Goal: Task Accomplishment & Management: Use online tool/utility

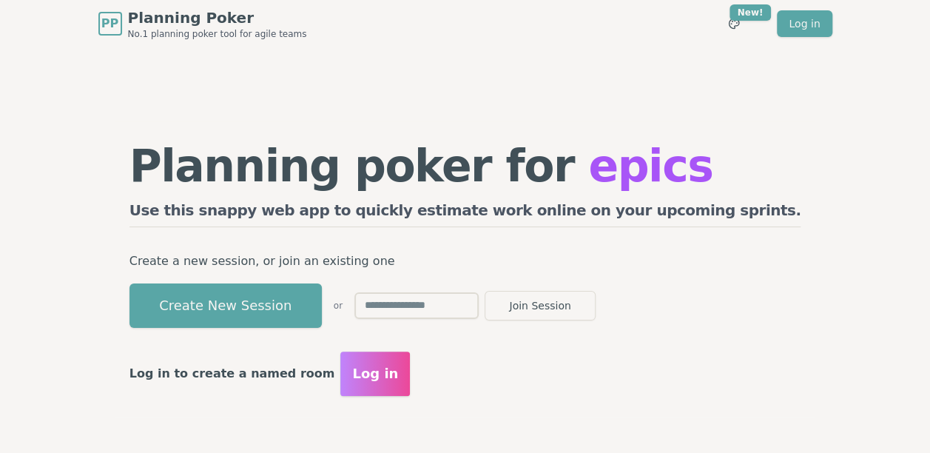
click at [479, 305] on input "text" at bounding box center [416, 305] width 124 height 27
type input "****"
click at [398, 374] on span "Log in" at bounding box center [375, 373] width 46 height 21
click at [595, 302] on button "Join Session" at bounding box center [539, 306] width 111 height 30
click at [433, 312] on input "text" at bounding box center [416, 305] width 124 height 27
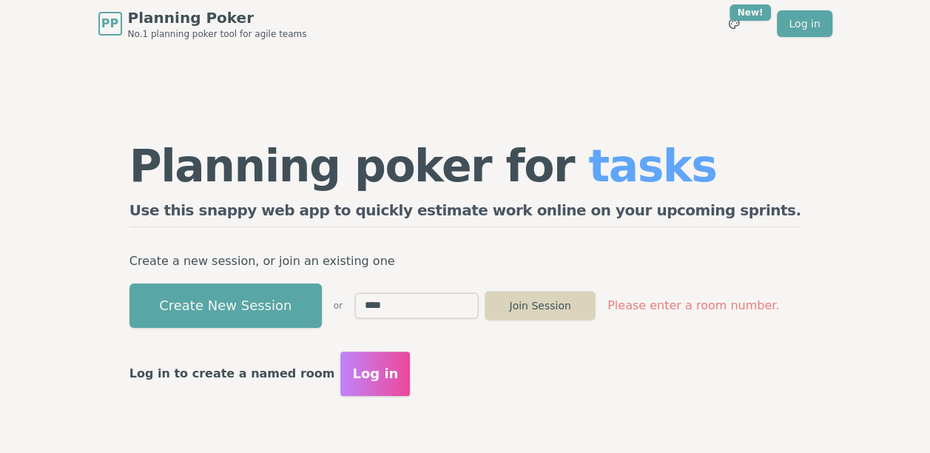
type input "****"
click at [595, 303] on button "Join Session" at bounding box center [539, 306] width 111 height 30
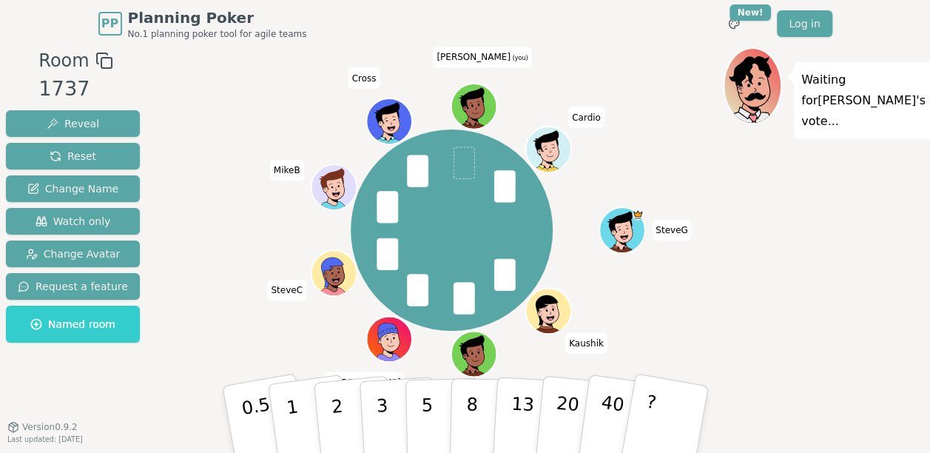
click at [462, 167] on span at bounding box center [463, 162] width 21 height 32
click at [458, 158] on span at bounding box center [463, 162] width 21 height 32
click at [459, 161] on span at bounding box center [463, 162] width 21 height 32
click at [459, 162] on span at bounding box center [463, 162] width 21 height 32
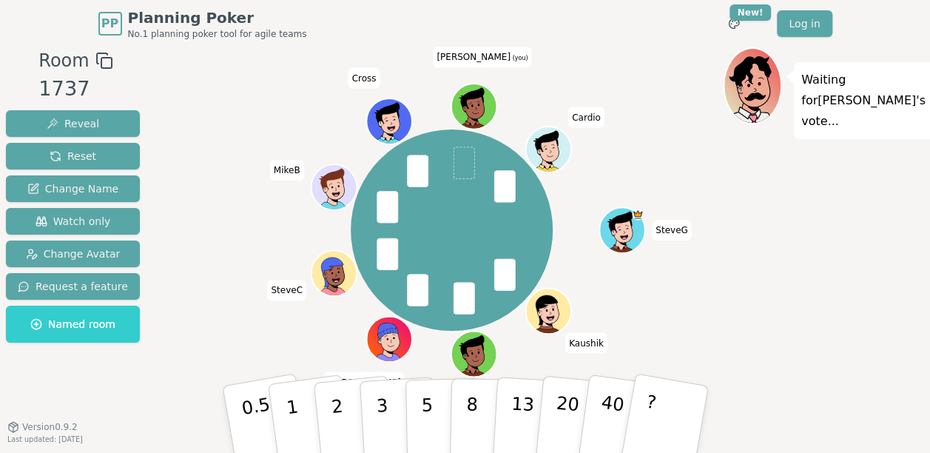
click at [459, 162] on span at bounding box center [463, 162] width 21 height 32
click at [459, 173] on span at bounding box center [463, 162] width 21 height 32
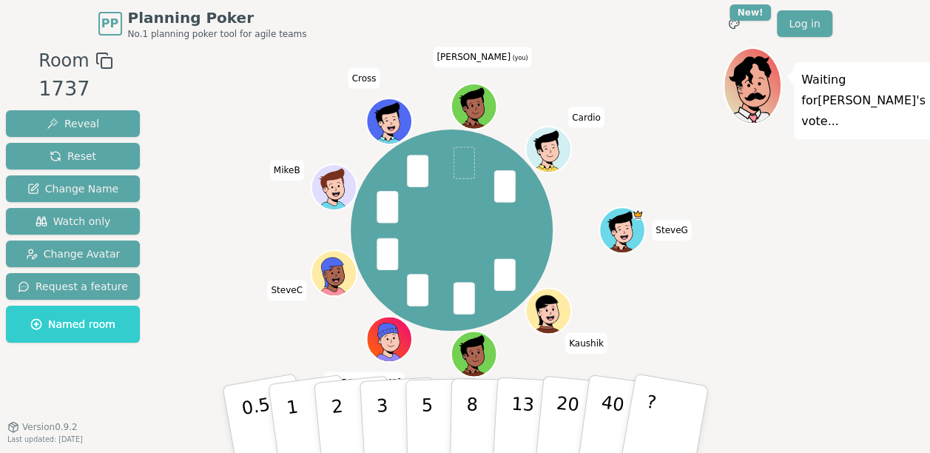
click at [459, 173] on span at bounding box center [463, 162] width 21 height 32
click at [459, 158] on span at bounding box center [463, 162] width 21 height 32
click at [460, 158] on span at bounding box center [463, 162] width 21 height 32
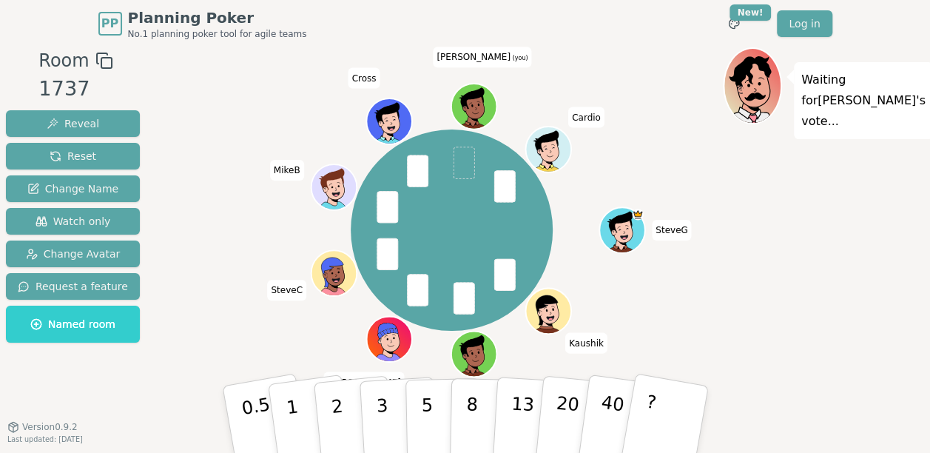
click at [460, 158] on span at bounding box center [463, 162] width 21 height 32
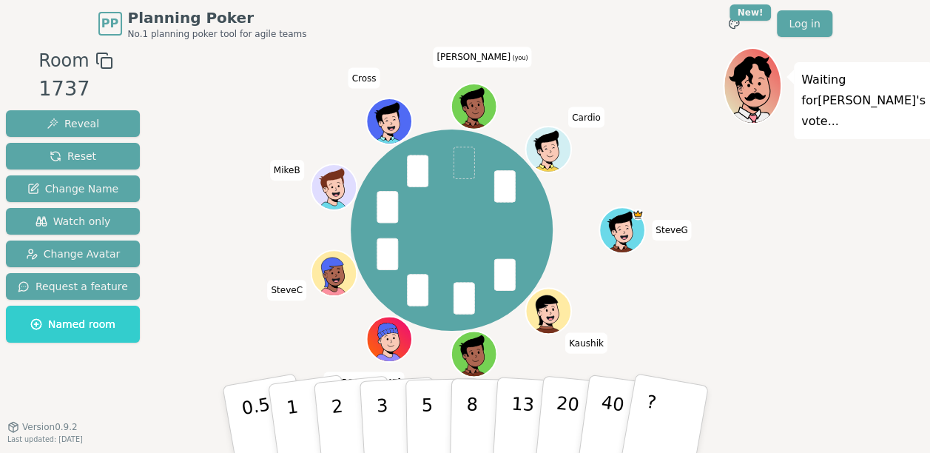
click at [452, 156] on div "SteveG Kaushik Ashraf Patrick SteveC MikeB Cross Dave (you) Cardio" at bounding box center [451, 229] width 201 height 201
drag, startPoint x: 452, startPoint y: 156, endPoint x: 466, endPoint y: 164, distance: 16.2
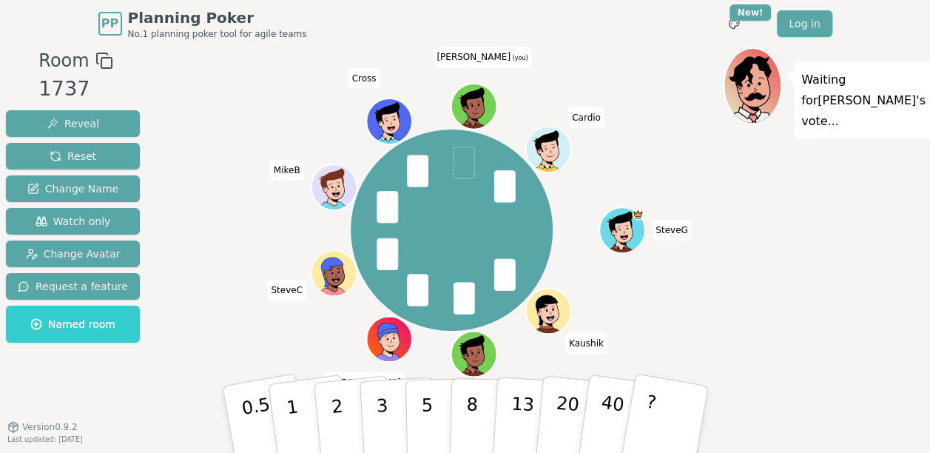
click at [466, 164] on span at bounding box center [463, 162] width 21 height 32
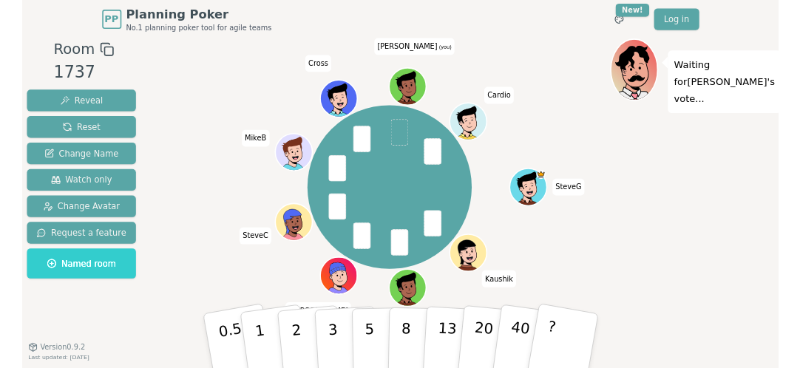
scroll to position [1, 0]
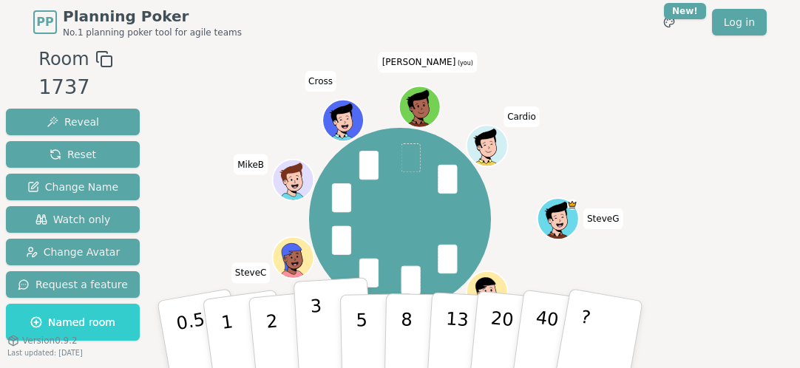
click at [318, 317] on p "3" at bounding box center [318, 336] width 16 height 81
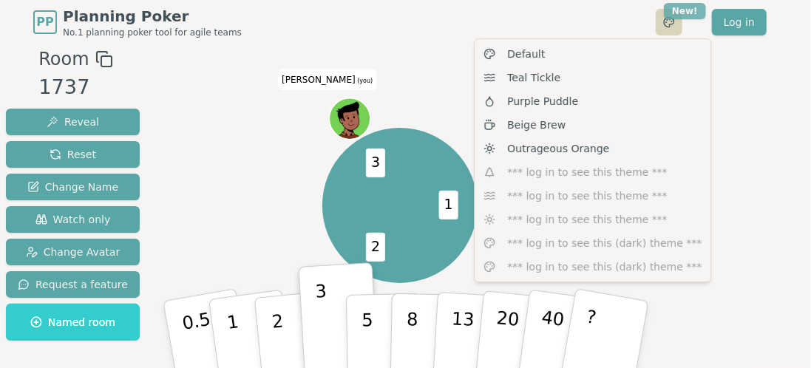
click at [683, 8] on html "PP Planning Poker No.1 planning poker tool for agile teams Toggle theme New! Lo…" at bounding box center [405, 226] width 811 height 454
click at [436, 95] on html "PP Planning Poker No.1 planning poker tool for agile teams Toggle theme New! Lo…" at bounding box center [405, 226] width 811 height 454
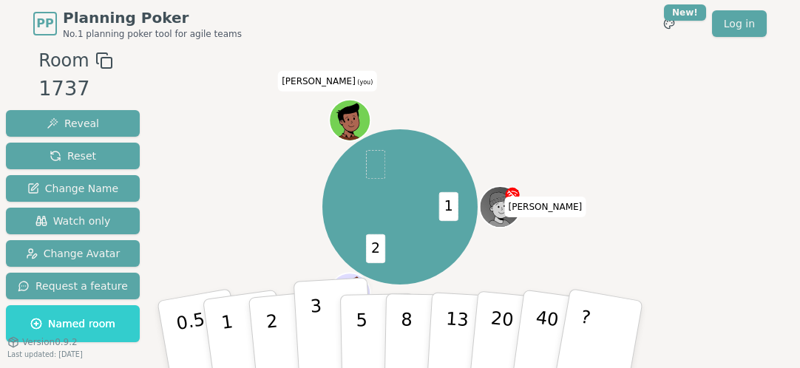
click at [337, 329] on button "3" at bounding box center [334, 334] width 81 height 115
